Goal: Navigation & Orientation: Understand site structure

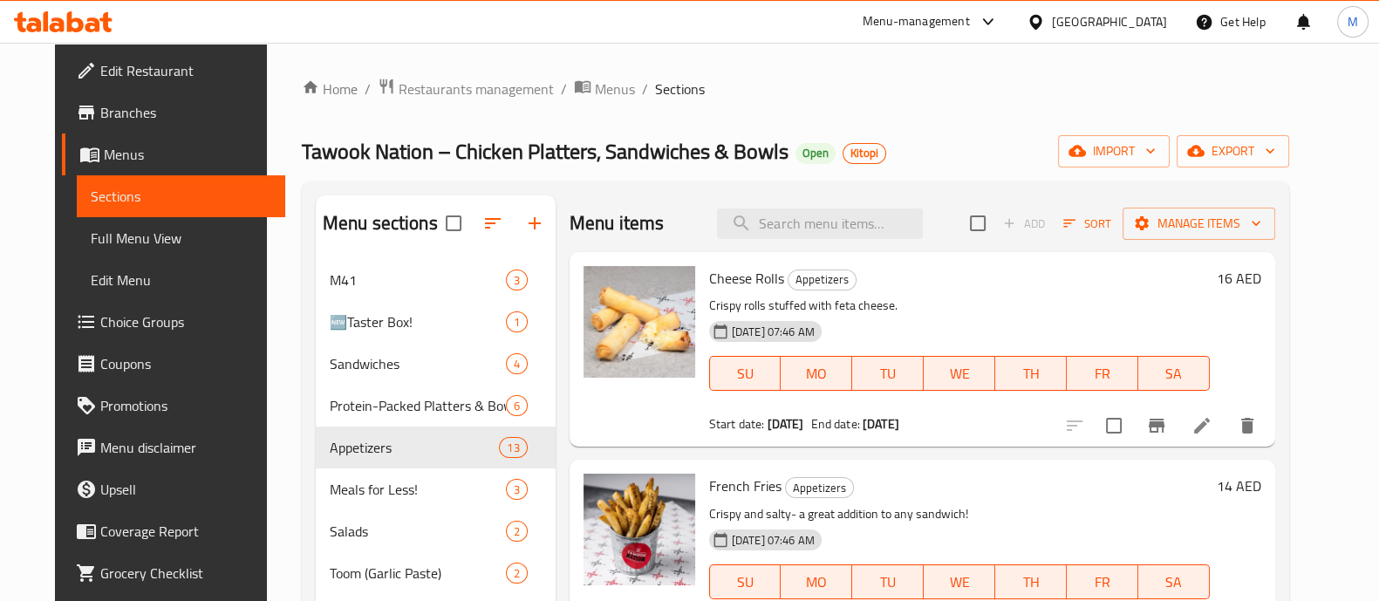
click at [995, 17] on icon at bounding box center [988, 21] width 21 height 21
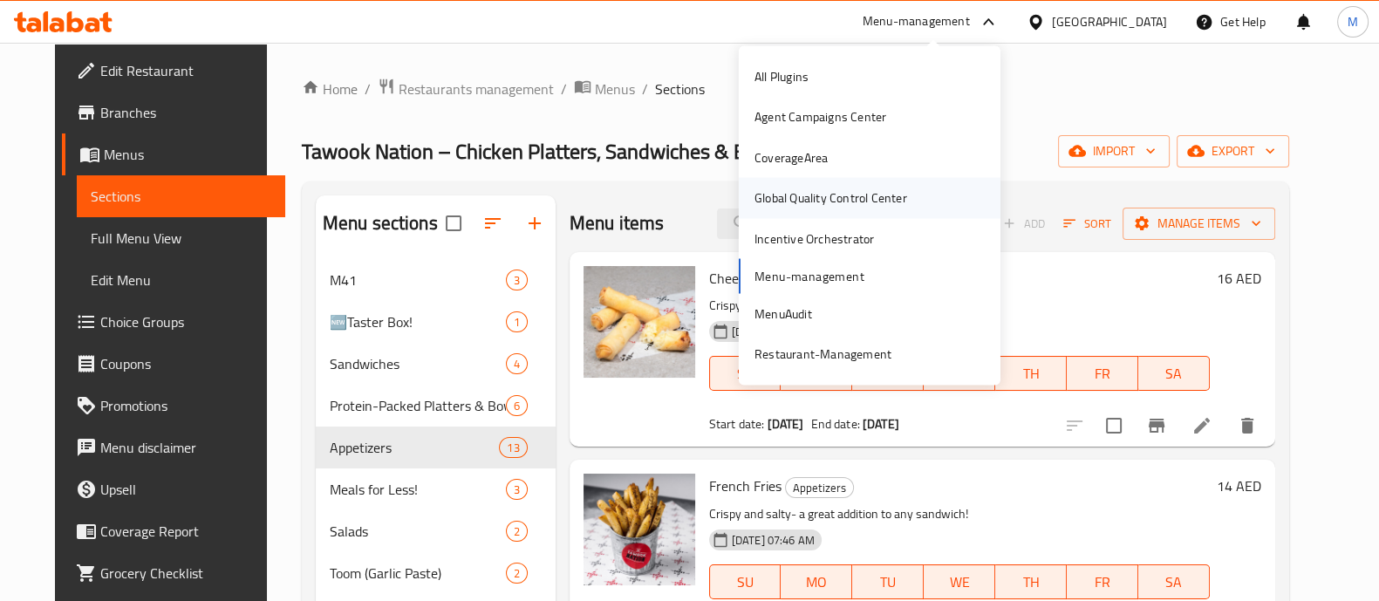
click at [916, 213] on div "Global Quality Control Center" at bounding box center [831, 198] width 181 height 40
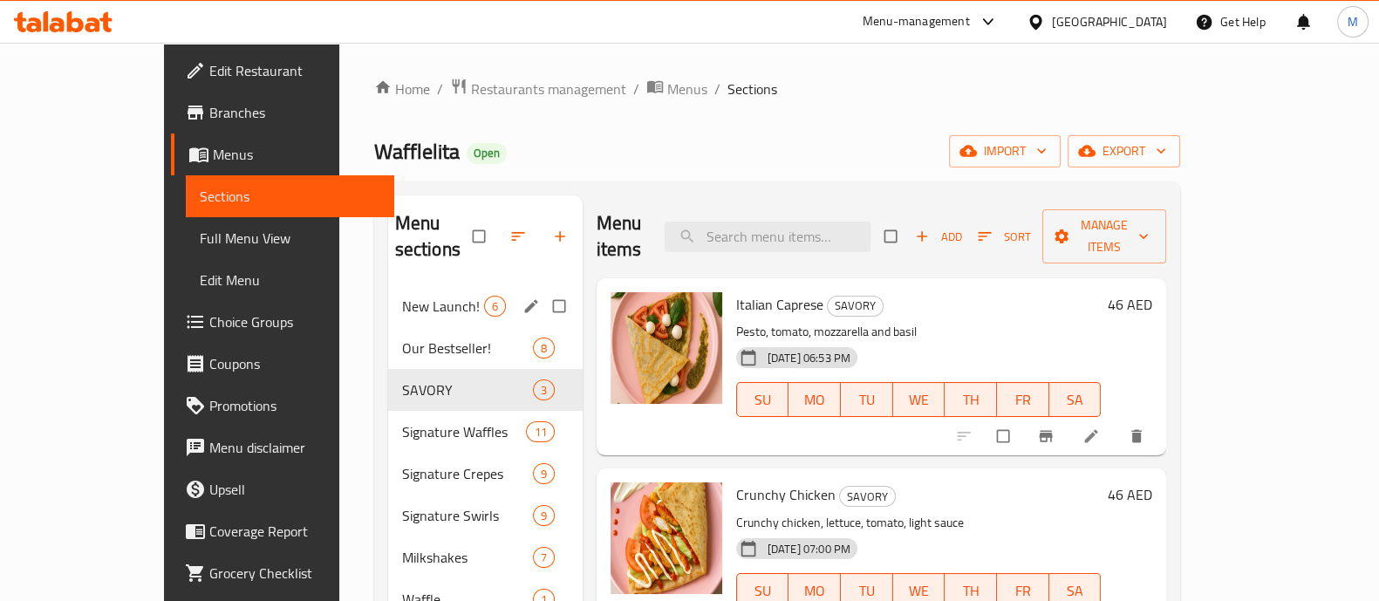
click at [402, 296] on span "New Launch!" at bounding box center [443, 306] width 82 height 21
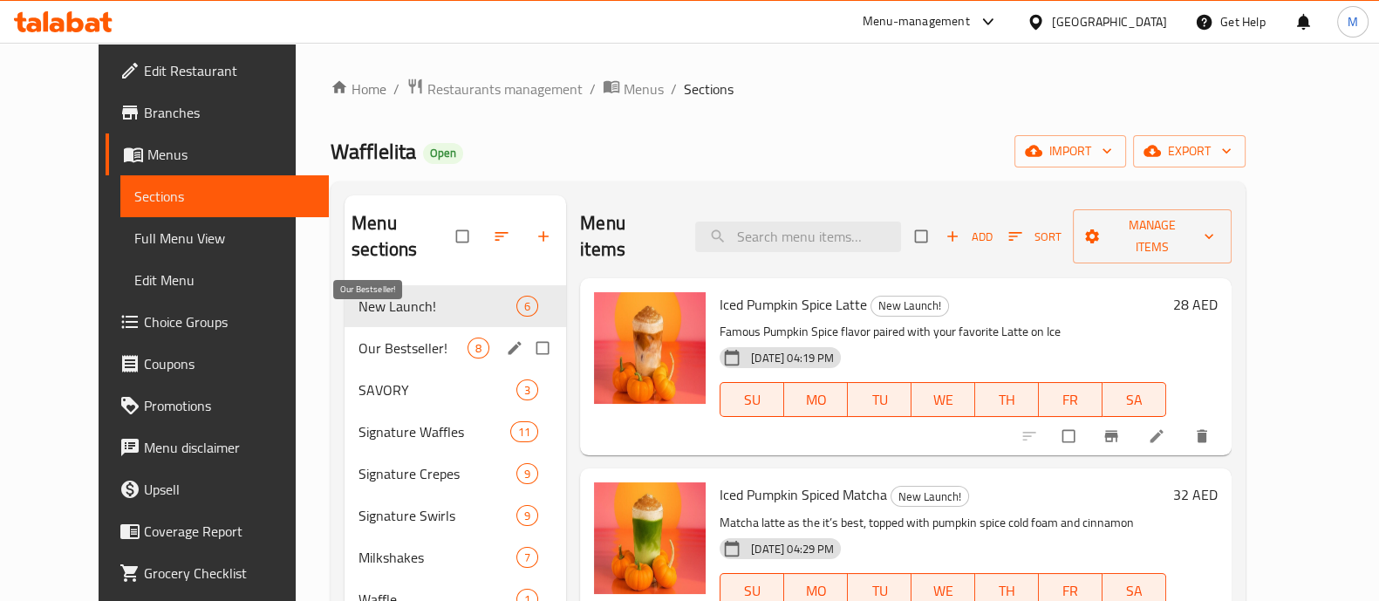
click at [359, 338] on span "Our Bestseller!" at bounding box center [413, 348] width 109 height 21
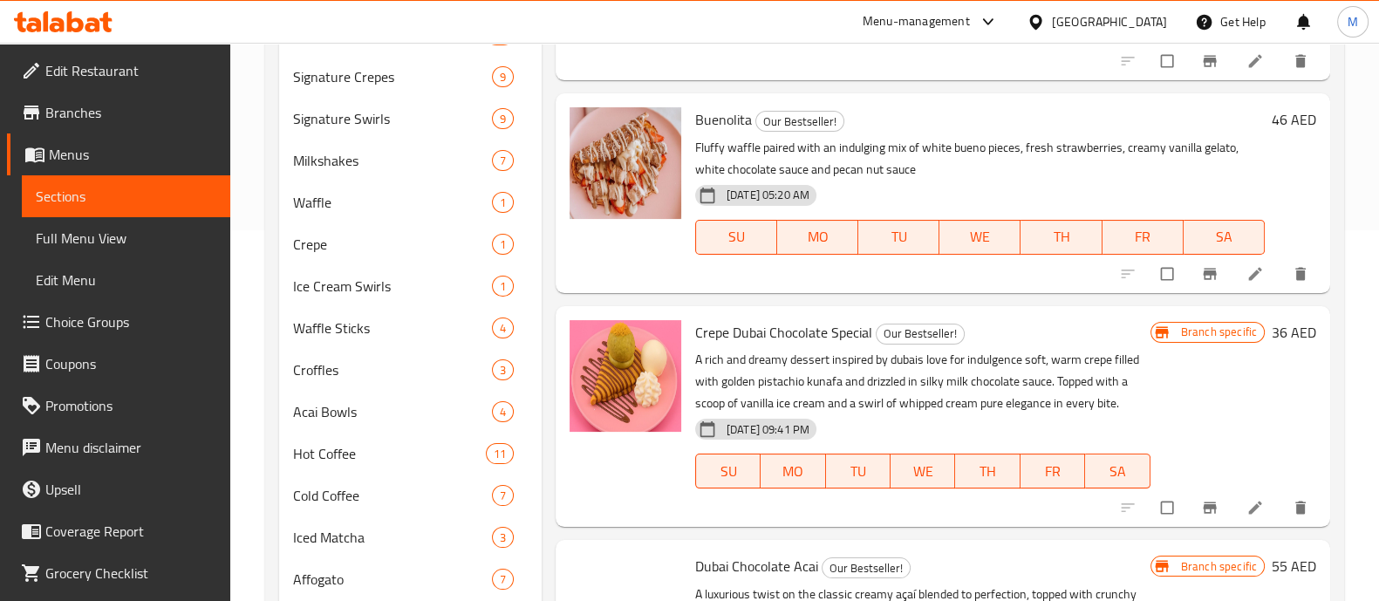
scroll to position [551, 0]
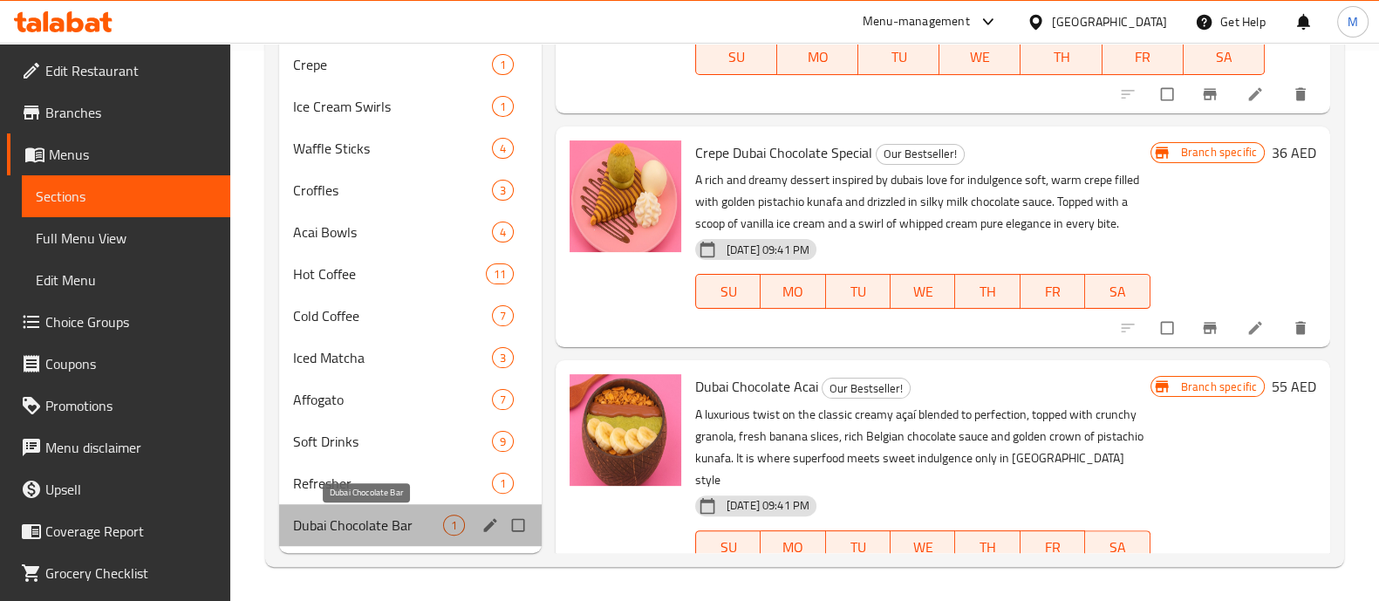
click at [346, 521] on span "Dubai Chocolate Bar" at bounding box center [368, 525] width 150 height 21
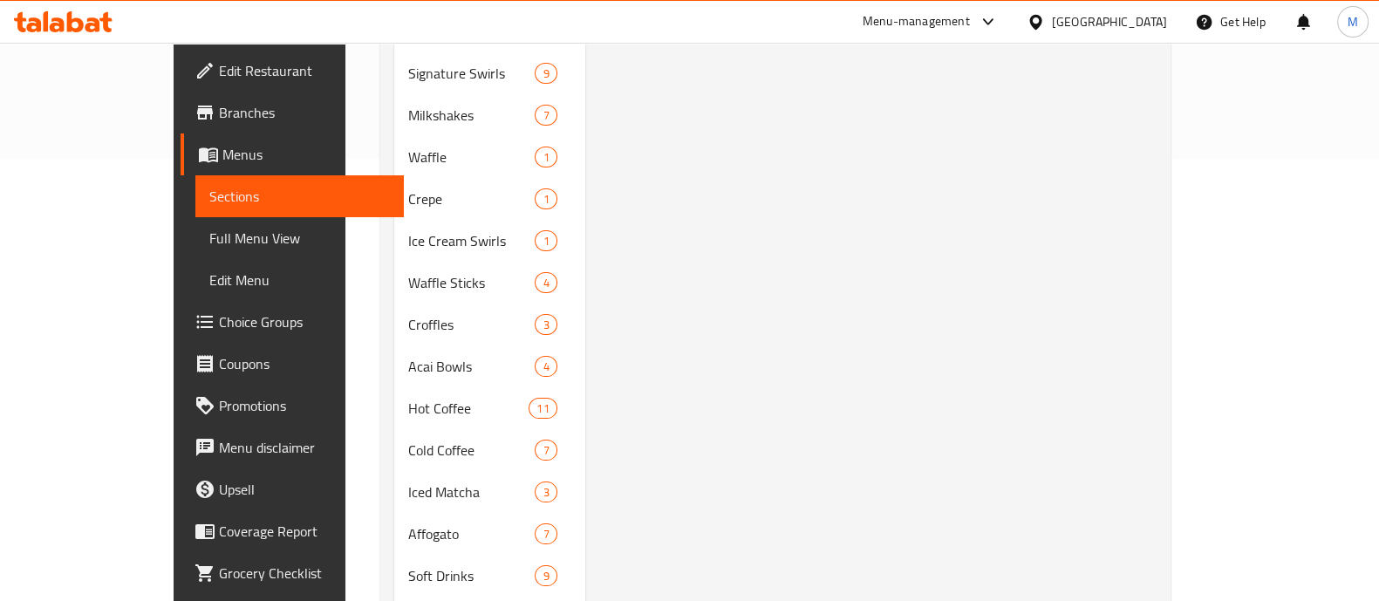
scroll to position [551, 0]
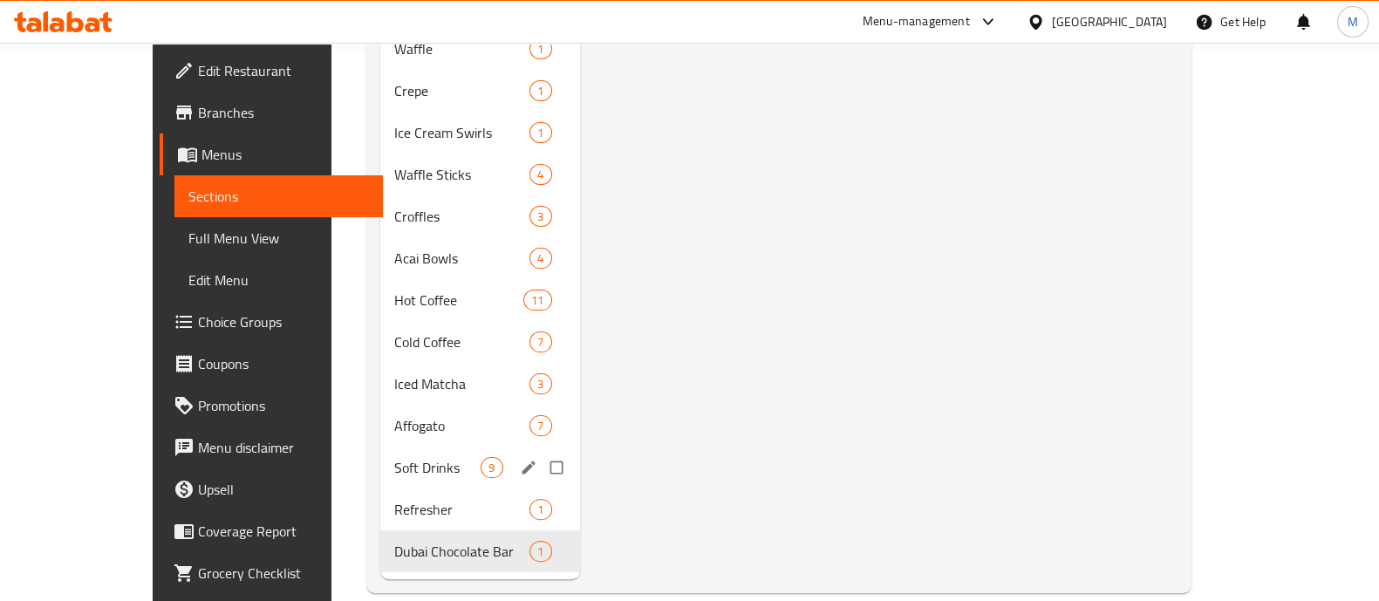
click at [380, 458] on div "Soft Drinks 9" at bounding box center [480, 468] width 200 height 42
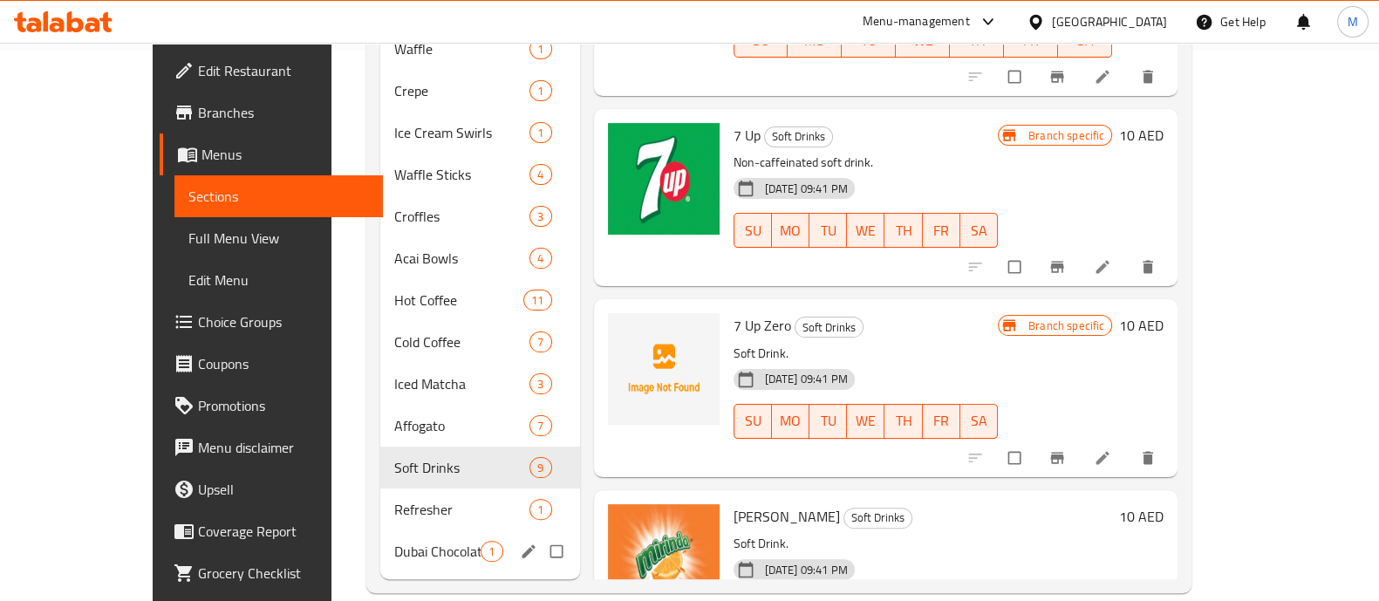
click at [392, 496] on div "Refresher 1" at bounding box center [480, 510] width 200 height 42
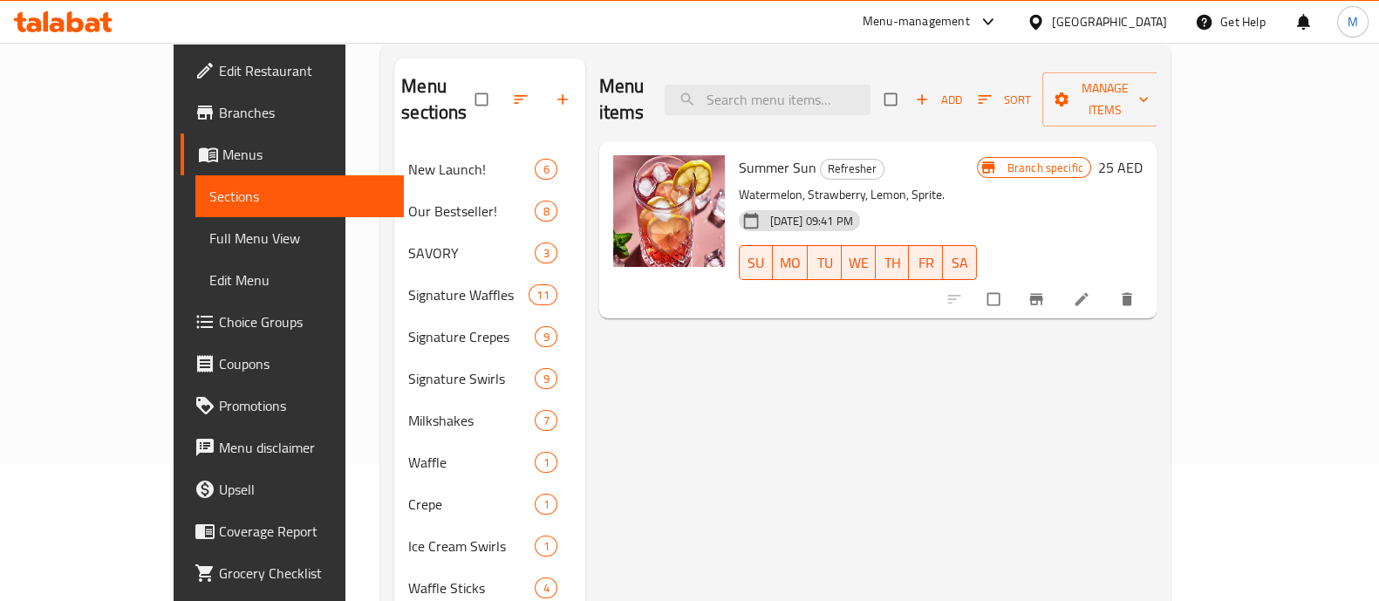
scroll to position [43, 0]
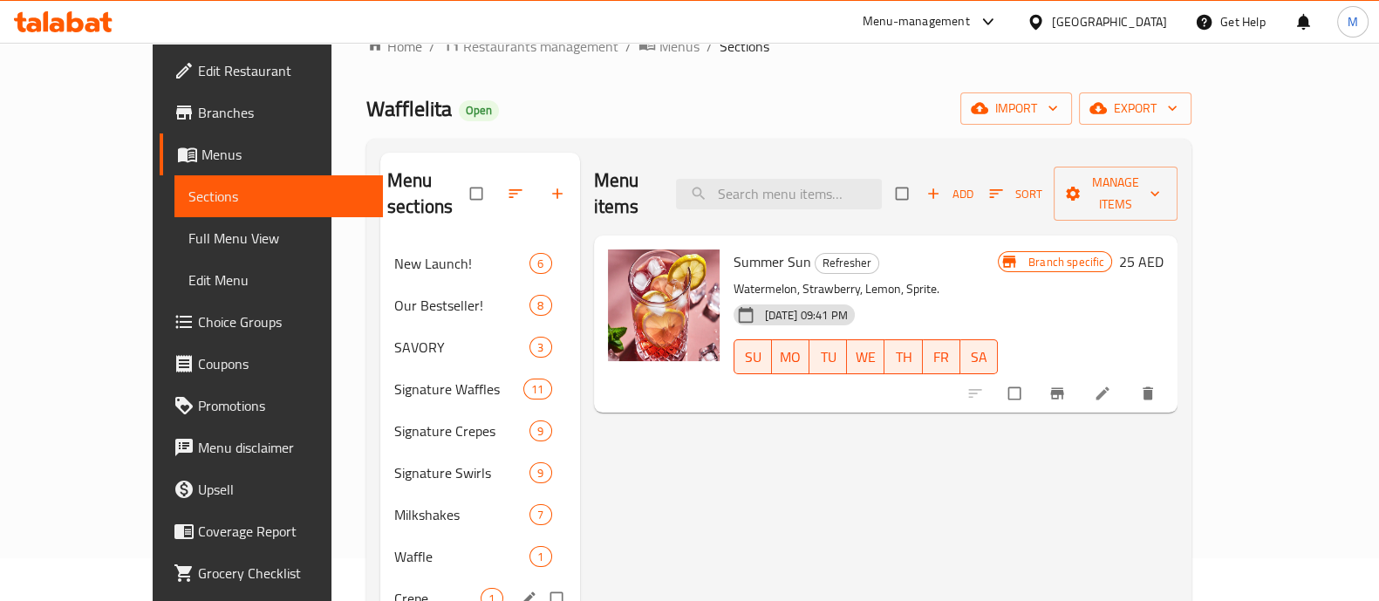
click at [394, 546] on span "Waffle" at bounding box center [461, 556] width 135 height 21
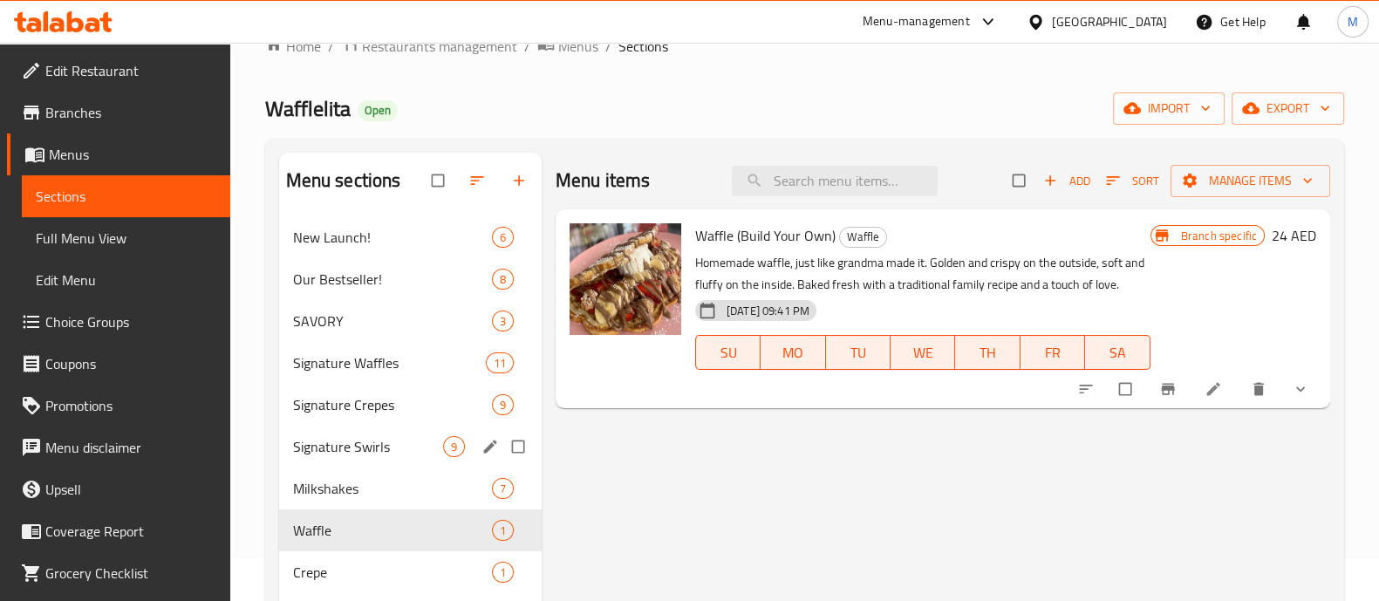
click at [410, 473] on div "Milkshakes 7" at bounding box center [410, 489] width 263 height 42
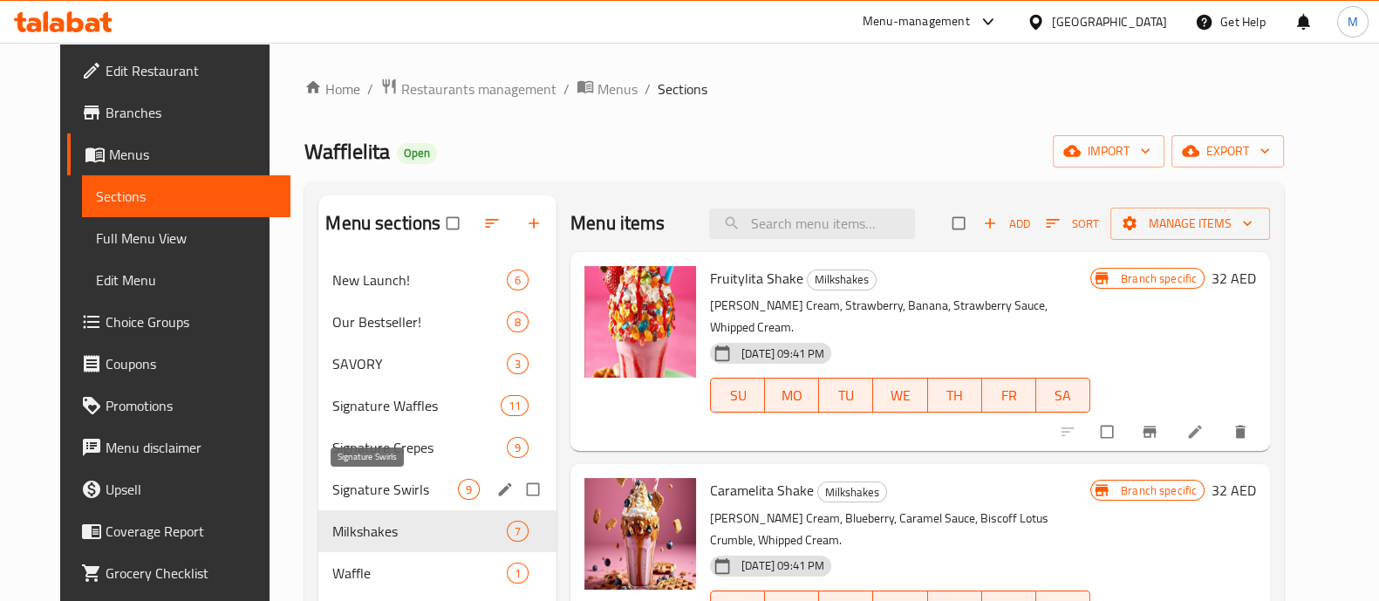
click at [355, 497] on span "Signature Swirls" at bounding box center [395, 489] width 126 height 21
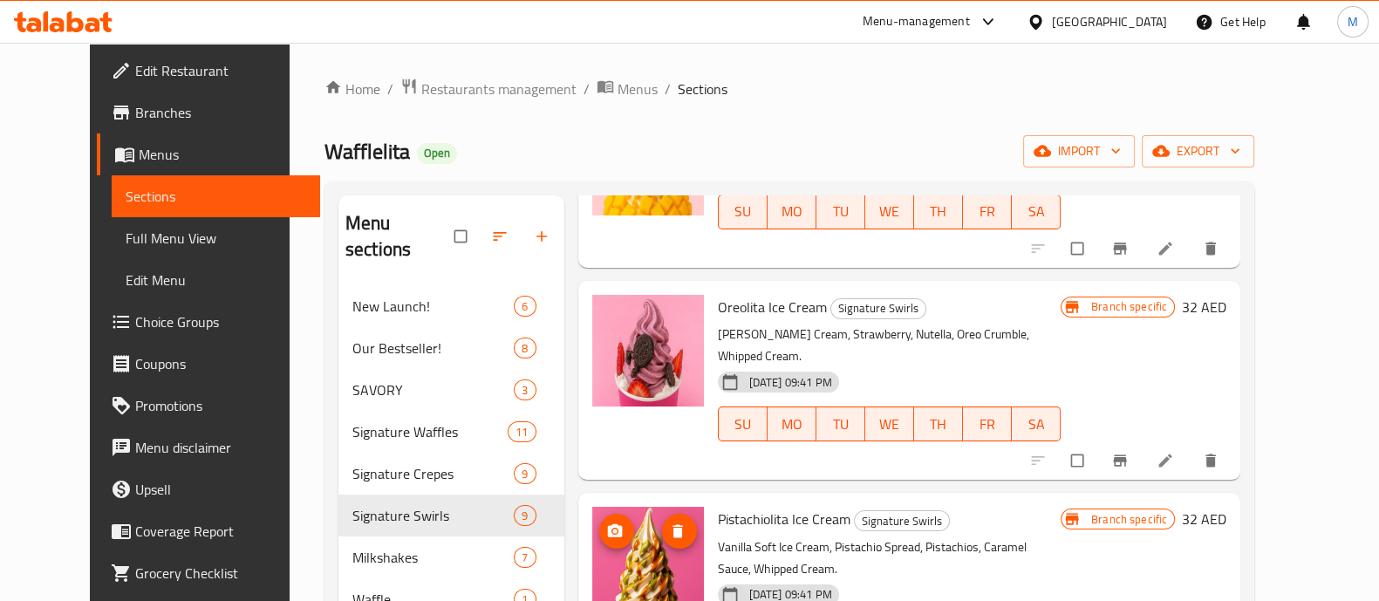
scroll to position [894, 0]
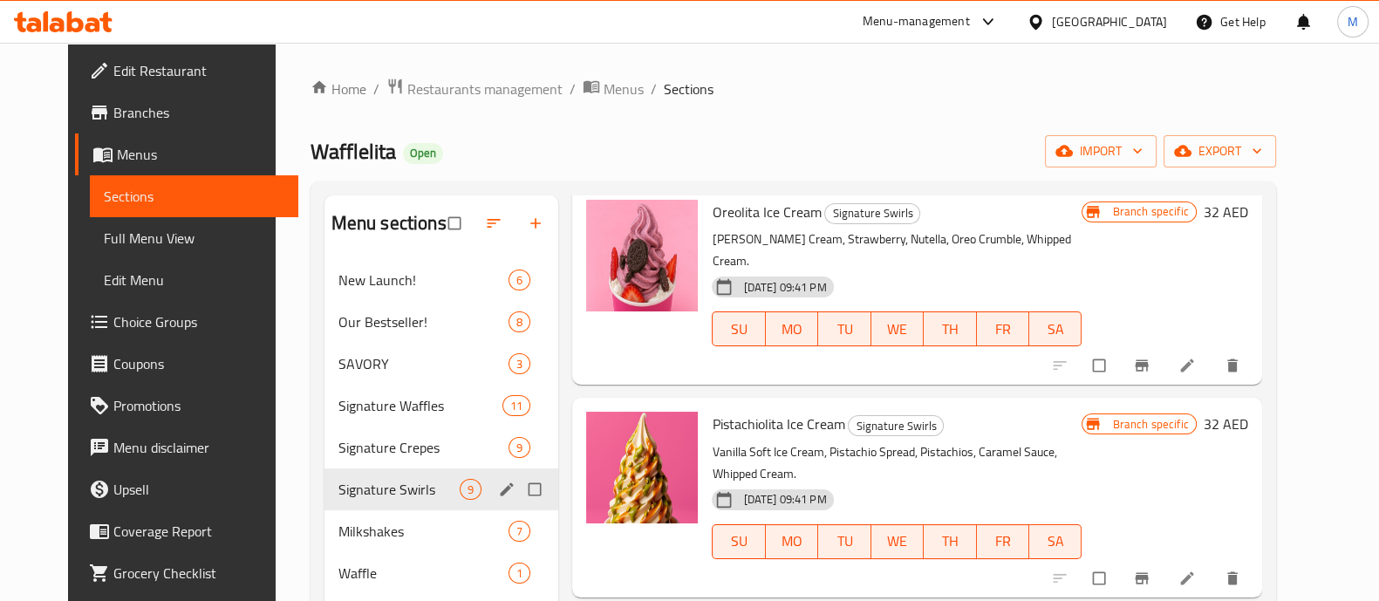
click at [392, 446] on span "Signature Crepes" at bounding box center [424, 447] width 171 height 21
